Goal: Browse casually: Explore the website without a specific task or goal

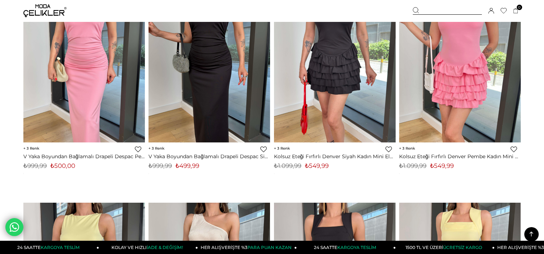
scroll to position [4472, 0]
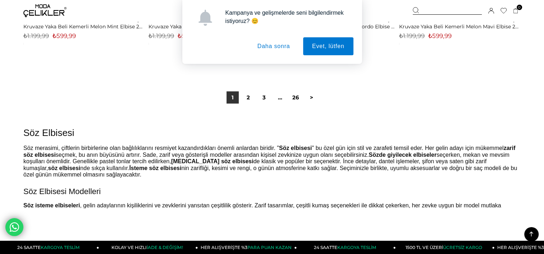
click at [391, 171] on span "Söz merasimi, çiftlerin birbirlerine olan bağlılıklarını resmiyet kazandırdıkla…" at bounding box center [270, 161] width 494 height 33
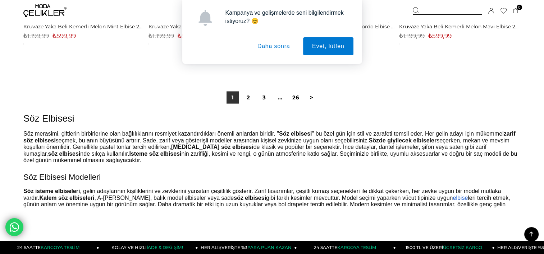
scroll to position [29, 0]
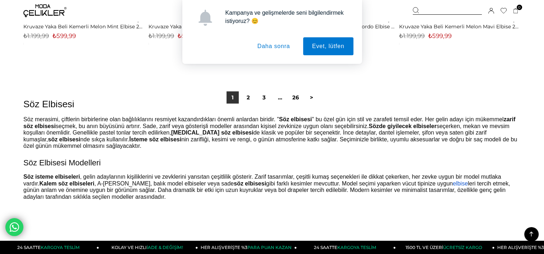
click at [269, 41] on button "Daha sonra" at bounding box center [273, 46] width 51 height 18
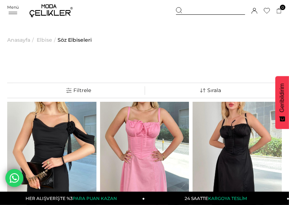
scroll to position [179, 0]
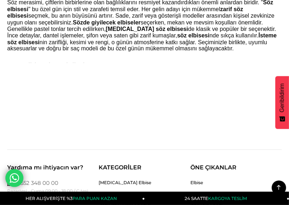
click at [150, 88] on div at bounding box center [144, 97] width 274 height 23
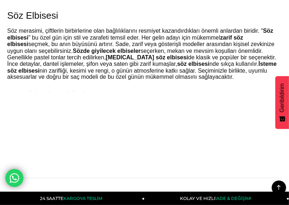
scroll to position [4992, 0]
